Goal: Task Accomplishment & Management: Use online tool/utility

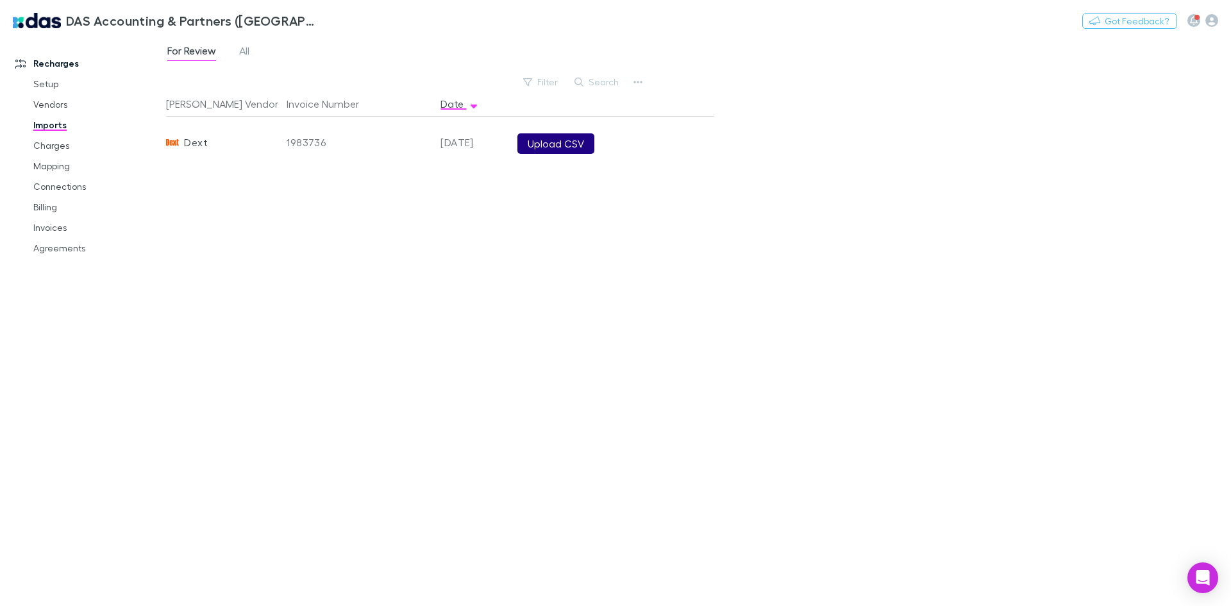
click at [532, 144] on button "Upload CSV" at bounding box center [555, 143] width 77 height 21
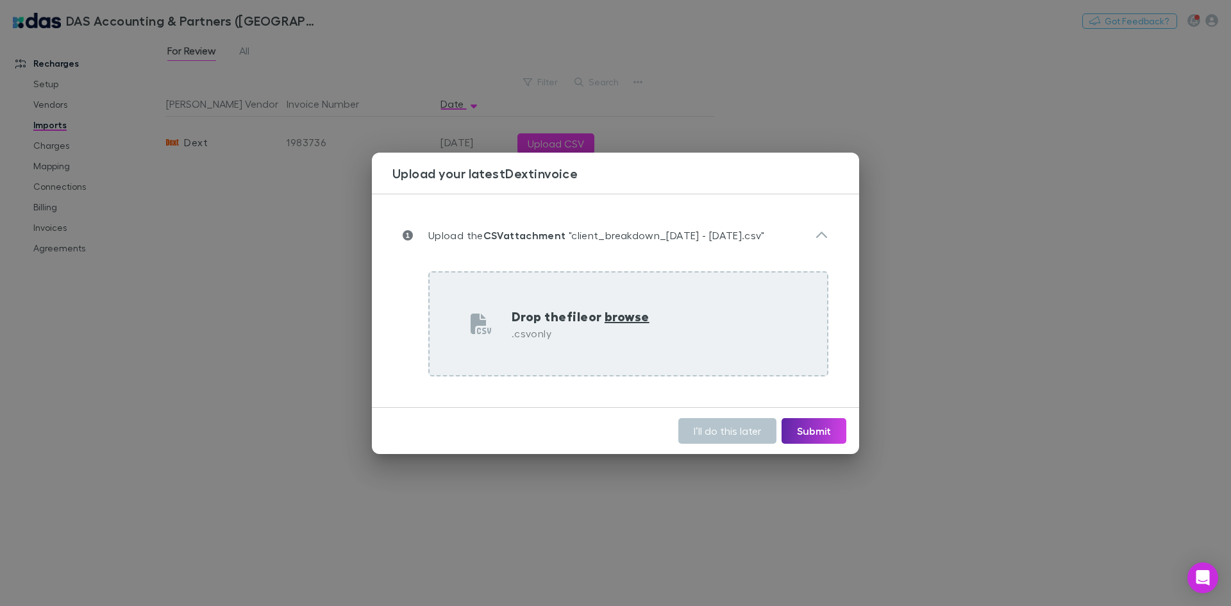
click at [630, 325] on p "Drop the file or browse" at bounding box center [581, 315] width 138 height 19
type input "**********"
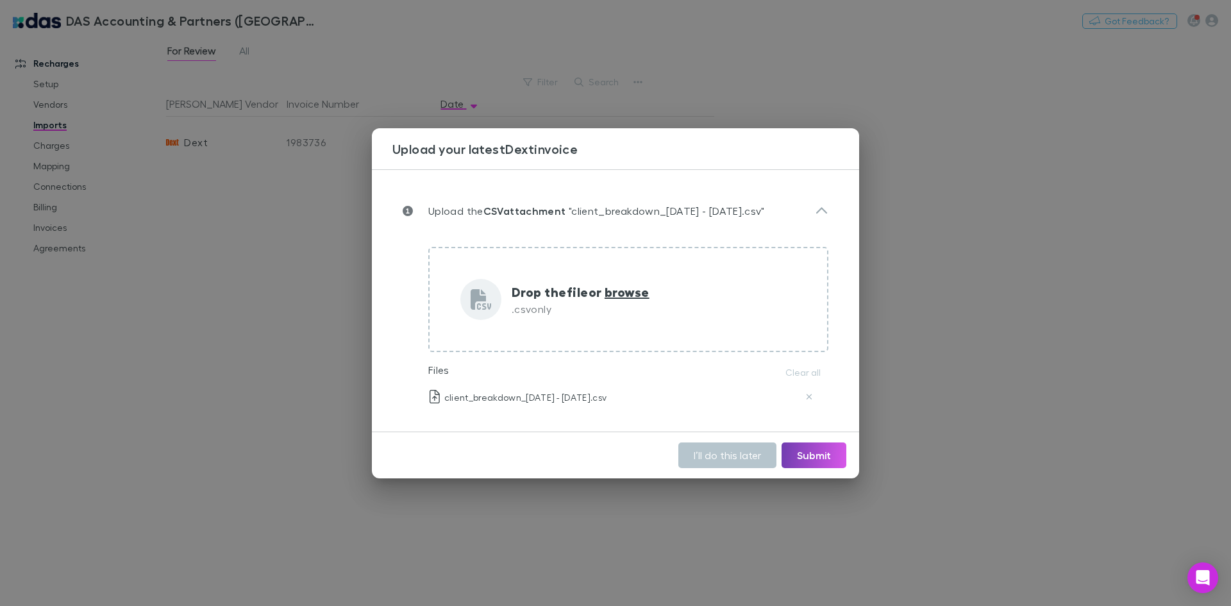
click at [843, 455] on button "Submit" at bounding box center [814, 455] width 65 height 26
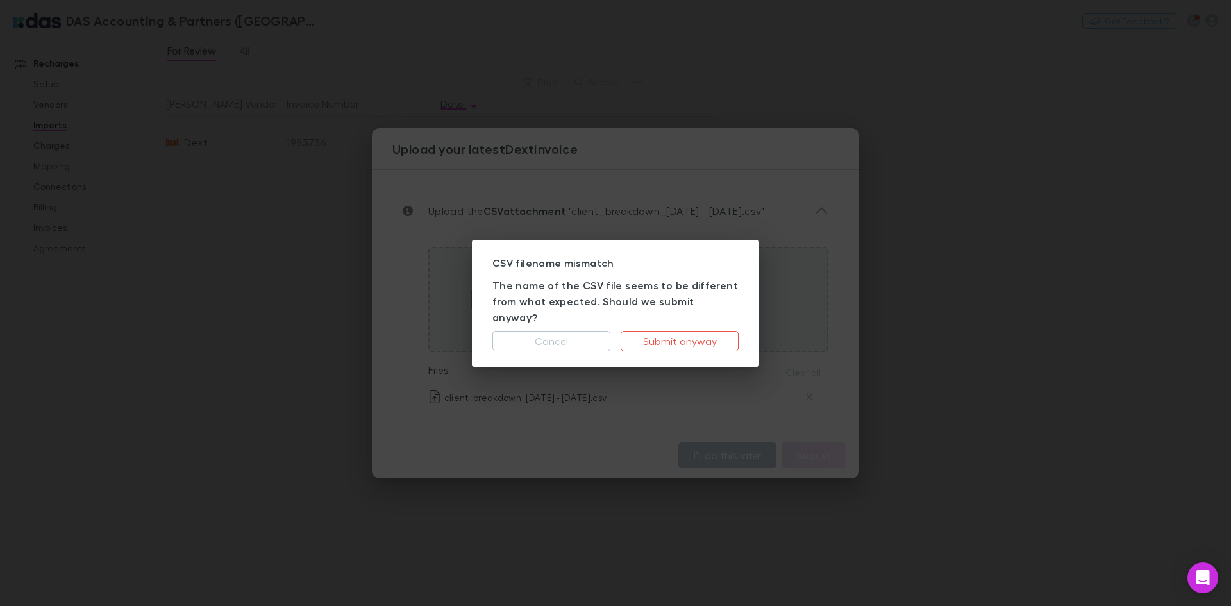
click at [716, 333] on button "Submit anyway" at bounding box center [680, 341] width 118 height 21
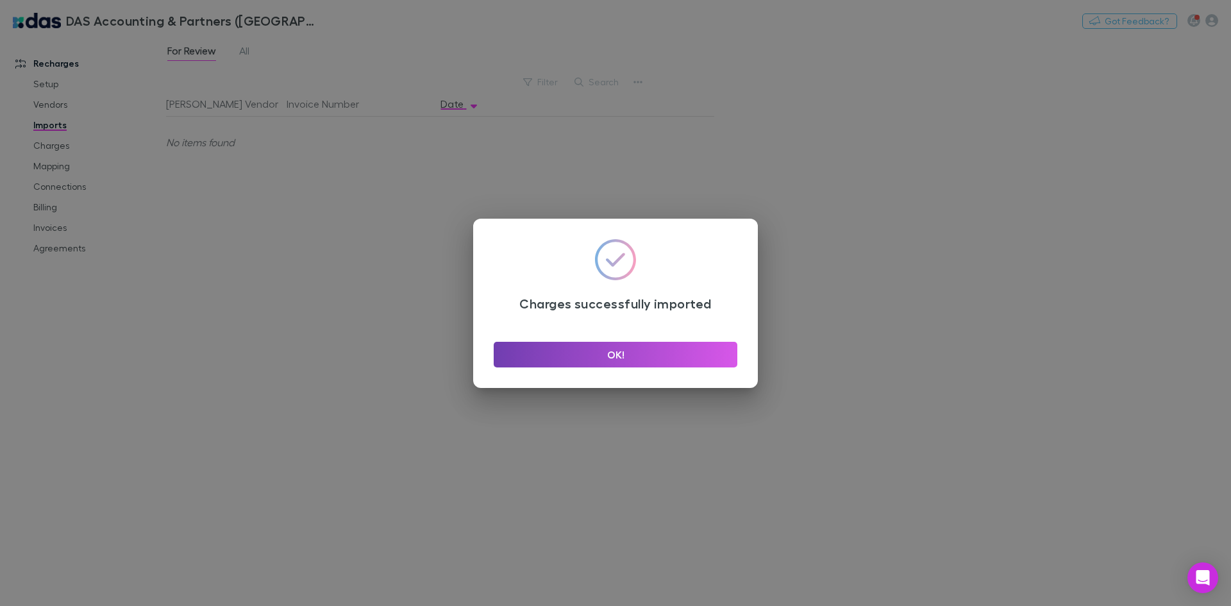
click at [571, 354] on button "OK!" at bounding box center [616, 355] width 244 height 26
